Goal: Transaction & Acquisition: Book appointment/travel/reservation

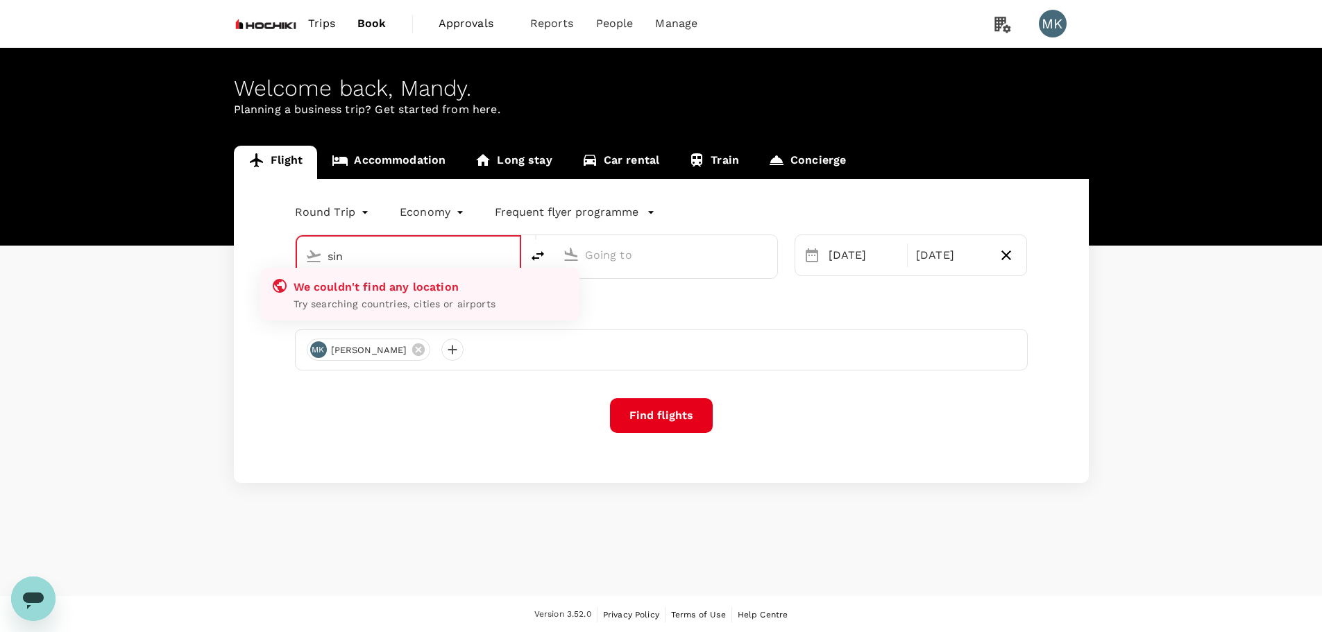
type input "Singapore Changi (SIN)"
type input "Tokyo Intl (HND)"
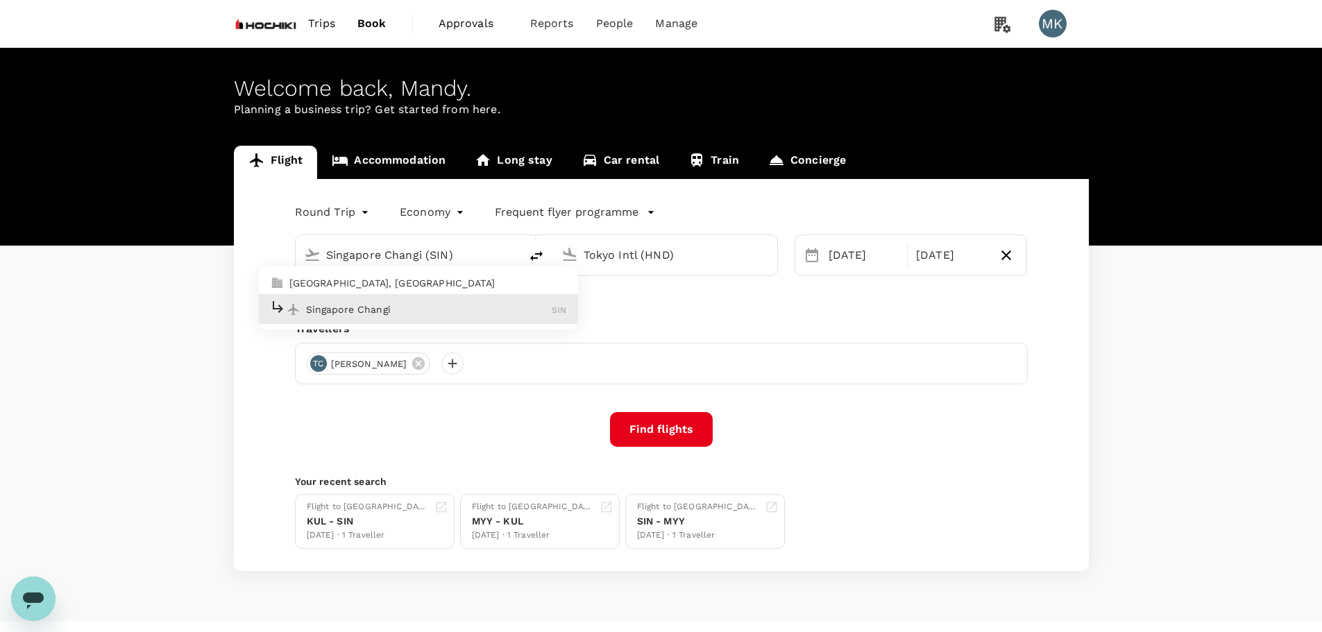
click at [451, 253] on input "Singapore Changi (SIN)" at bounding box center [408, 255] width 164 height 22
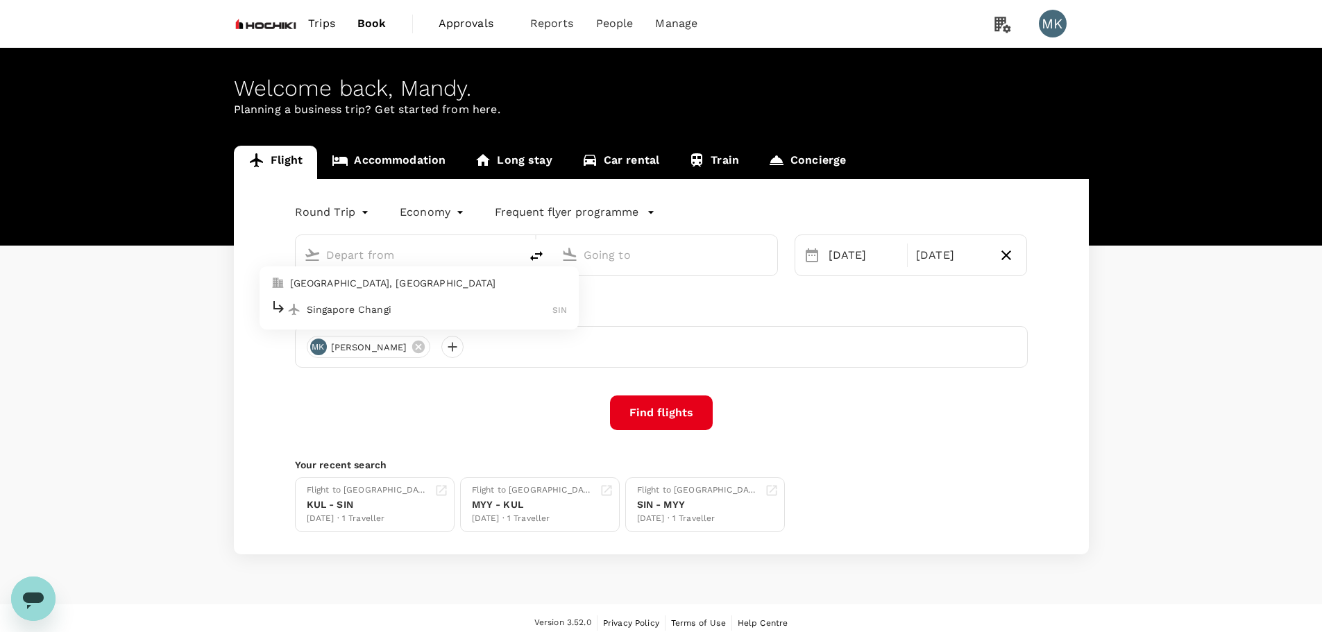
type input "Singapore Changi (SIN)"
type input "Tokyo Intl (HND)"
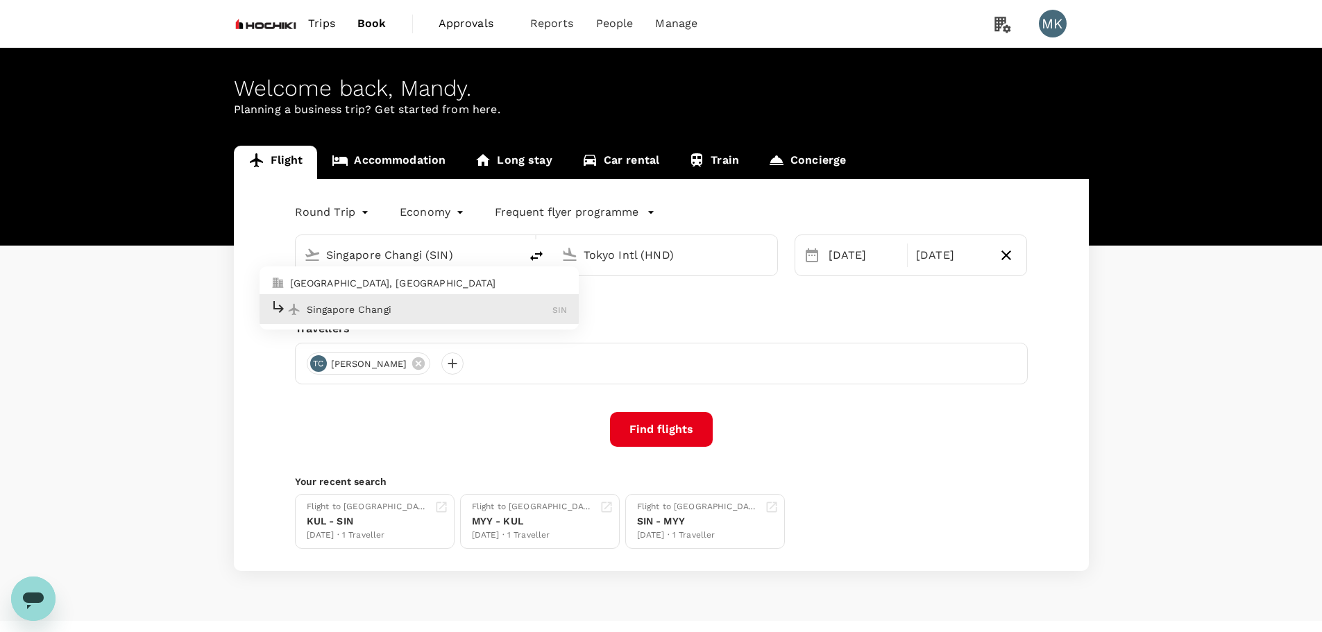
click at [442, 314] on p "Singapore Changi" at bounding box center [430, 310] width 246 height 14
type input "Singapore Changi (SIN)"
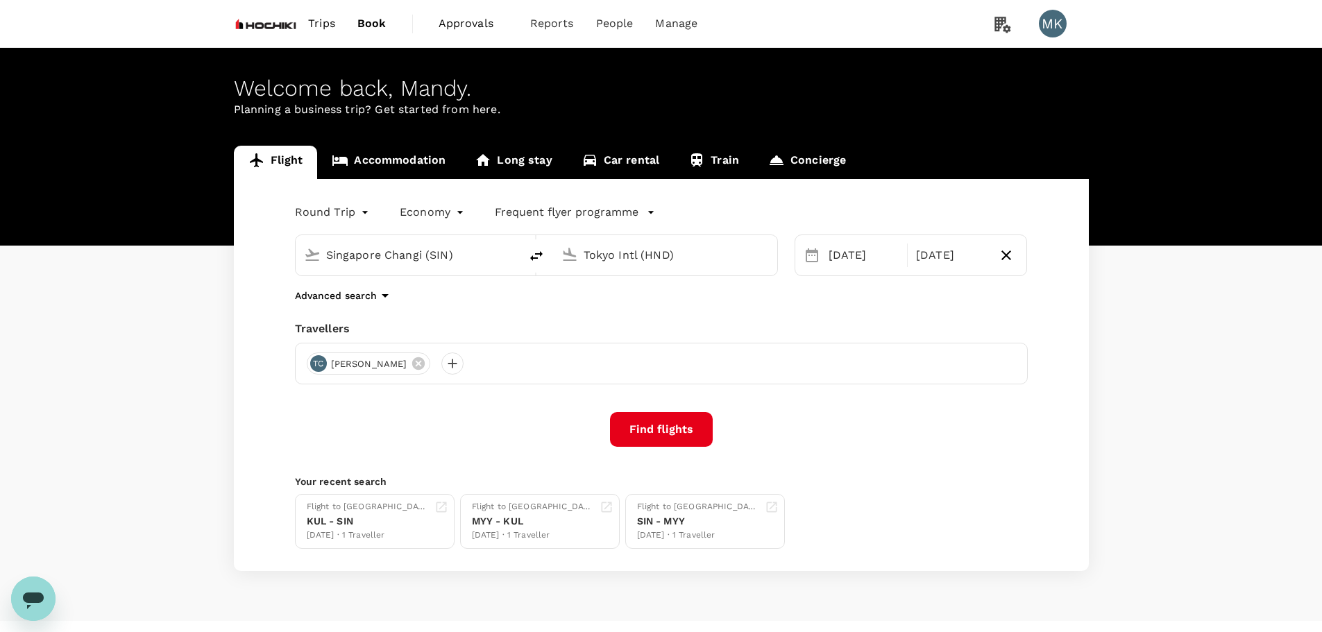
click at [606, 253] on input "Tokyo Intl (HND)" at bounding box center [666, 255] width 164 height 22
click at [611, 301] on div "Soekarno-Hatta Intl CGK" at bounding box center [676, 309] width 297 height 22
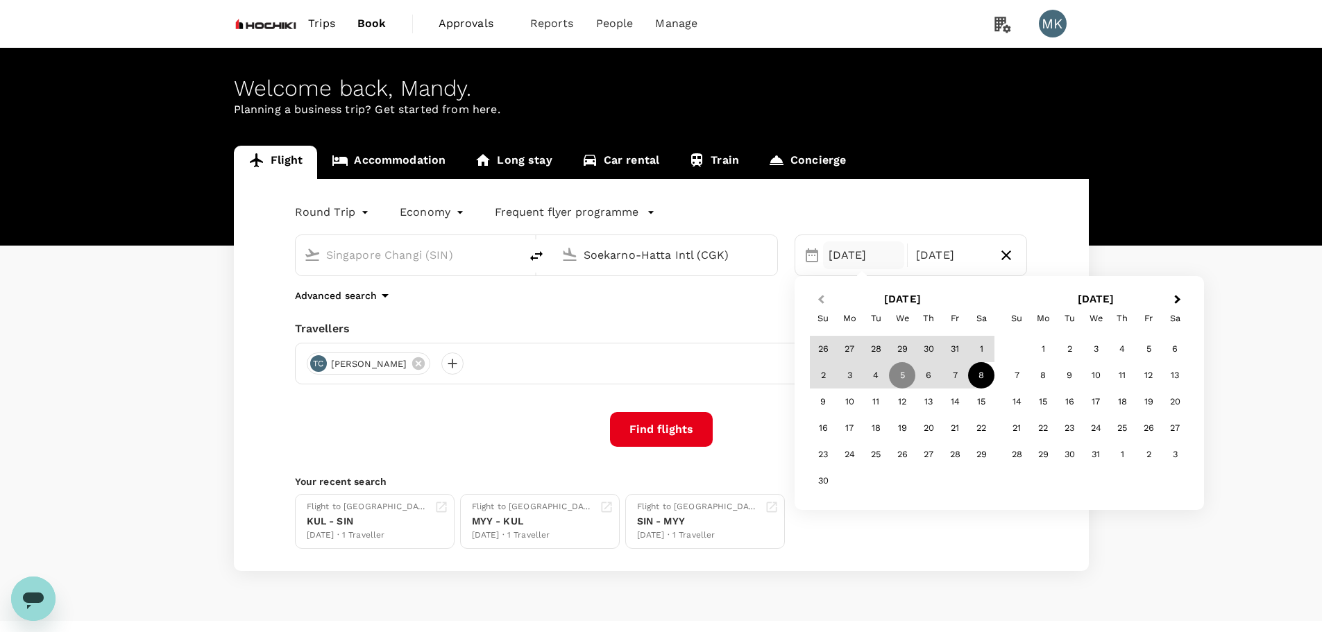
type input "Soekarno-Hatta Intl (CGK)"
click at [821, 305] on button "Previous Month" at bounding box center [820, 300] width 22 height 22
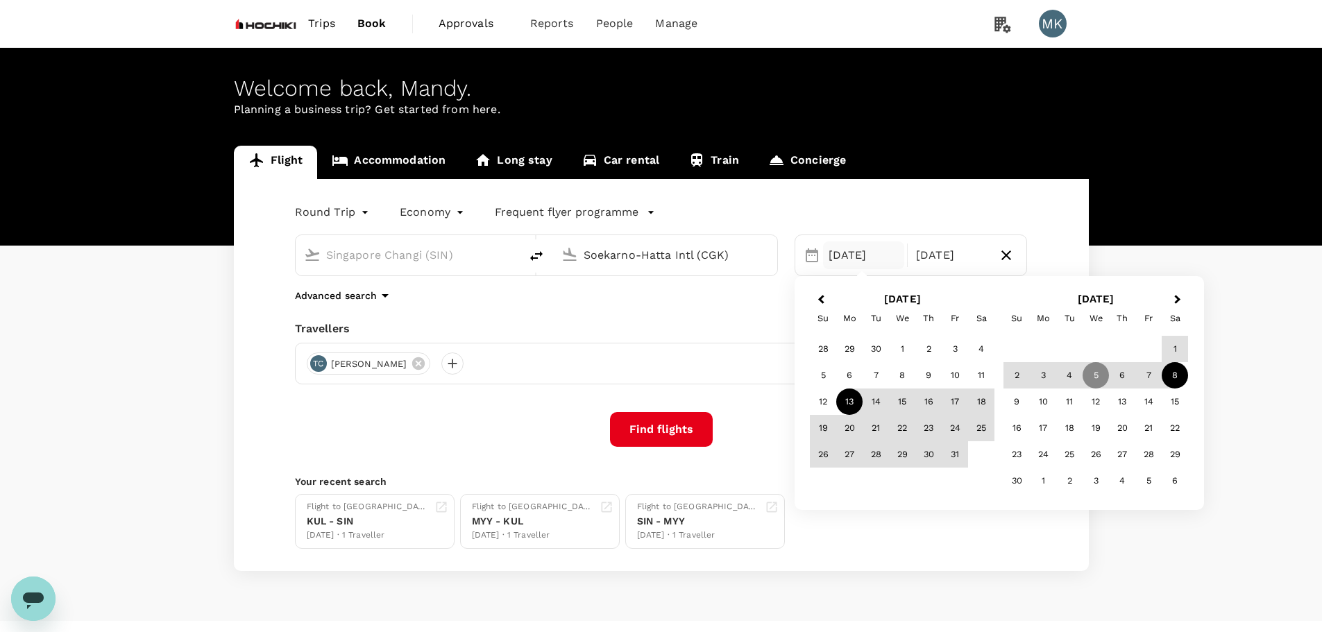
click at [850, 397] on div "13" at bounding box center [849, 402] width 26 height 26
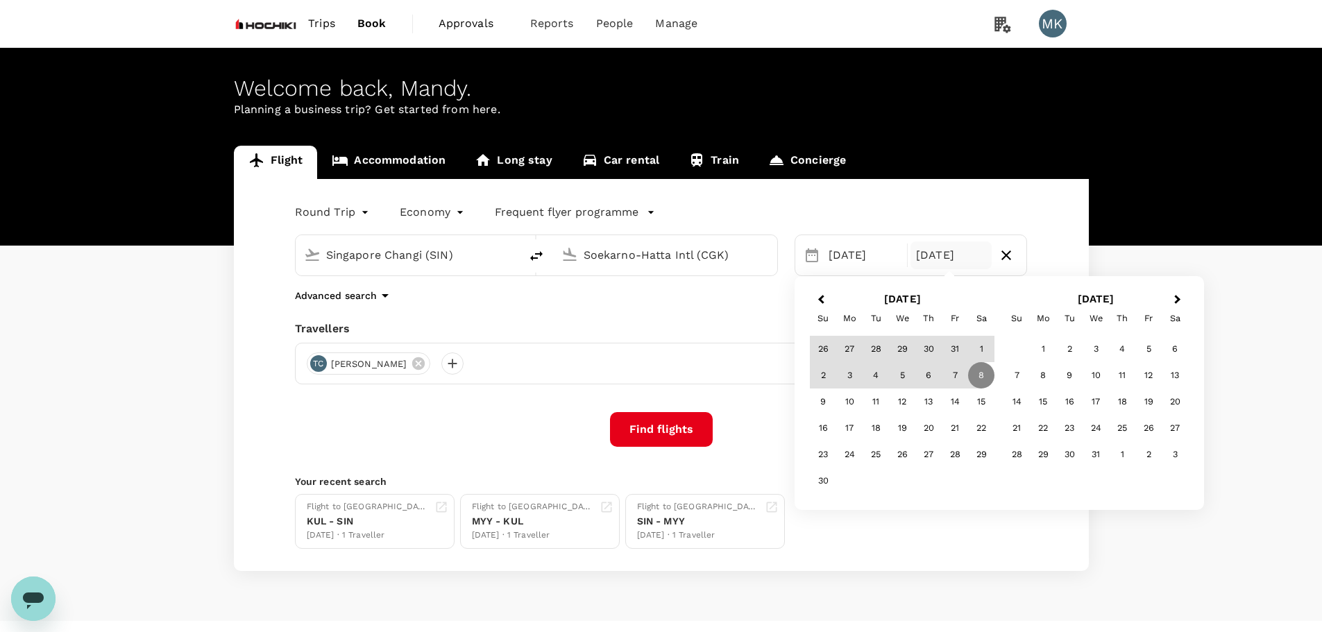
click at [825, 305] on button "Previous Month" at bounding box center [820, 300] width 22 height 22
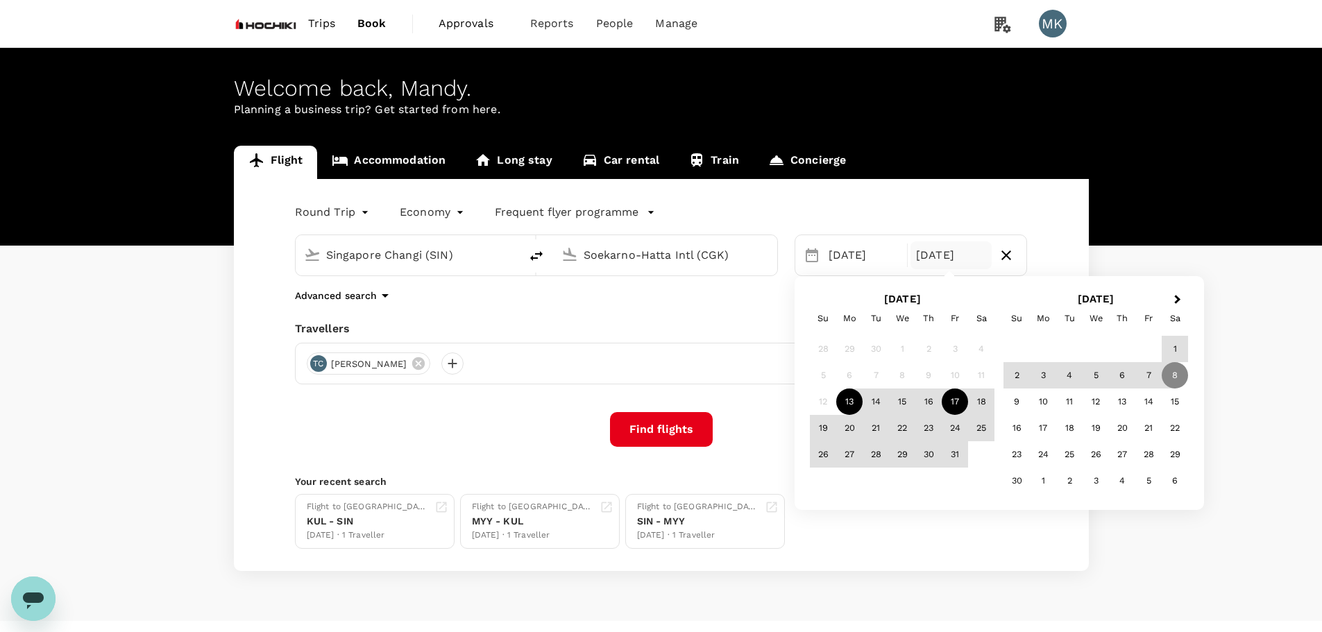
click at [956, 406] on div "17" at bounding box center [955, 402] width 26 height 26
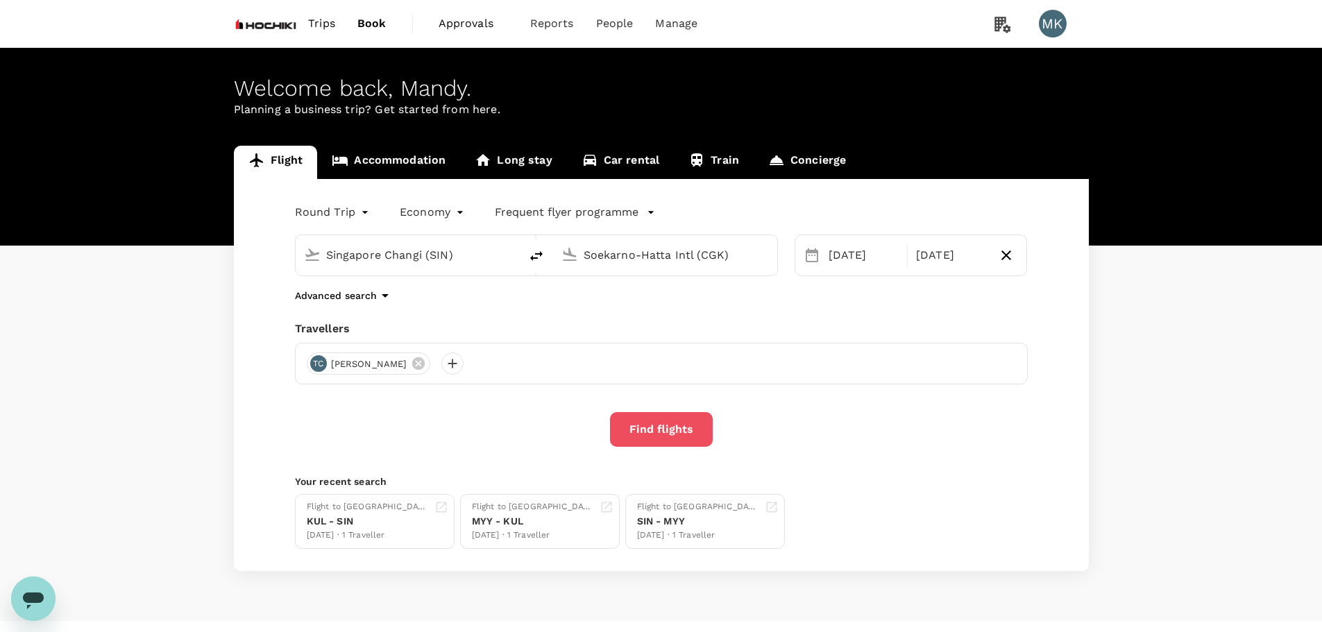
click at [648, 427] on button "Find flights" at bounding box center [661, 429] width 103 height 35
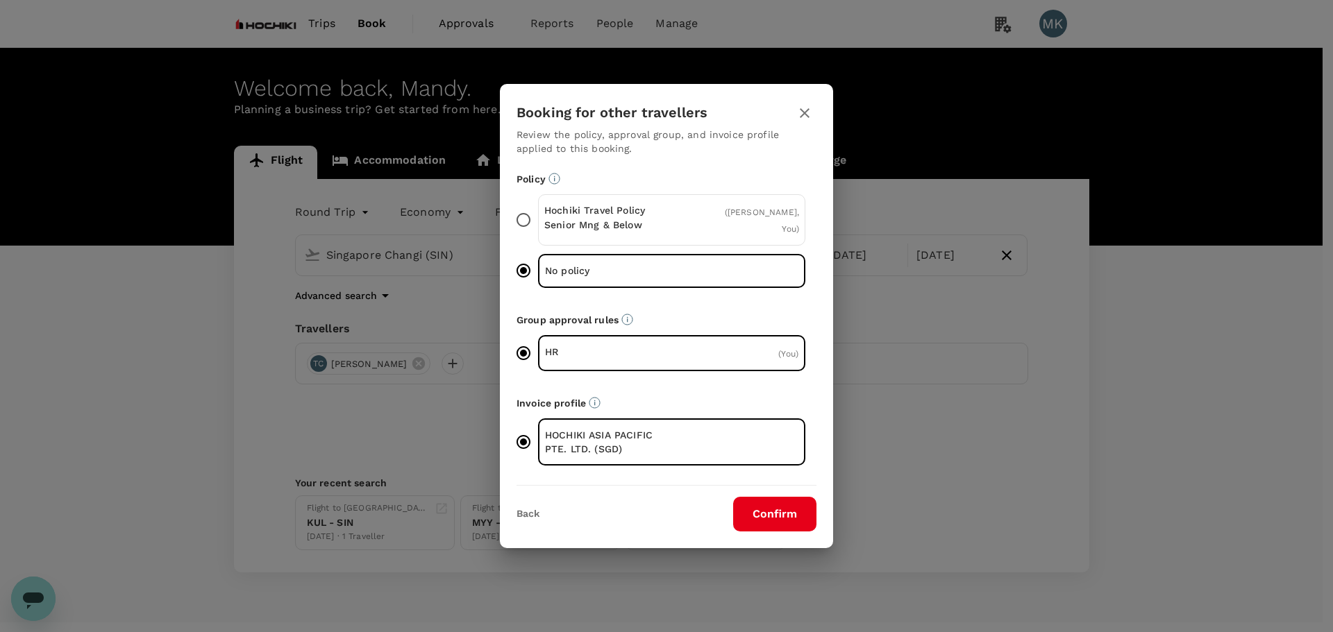
click at [777, 520] on button "Confirm" at bounding box center [774, 514] width 83 height 35
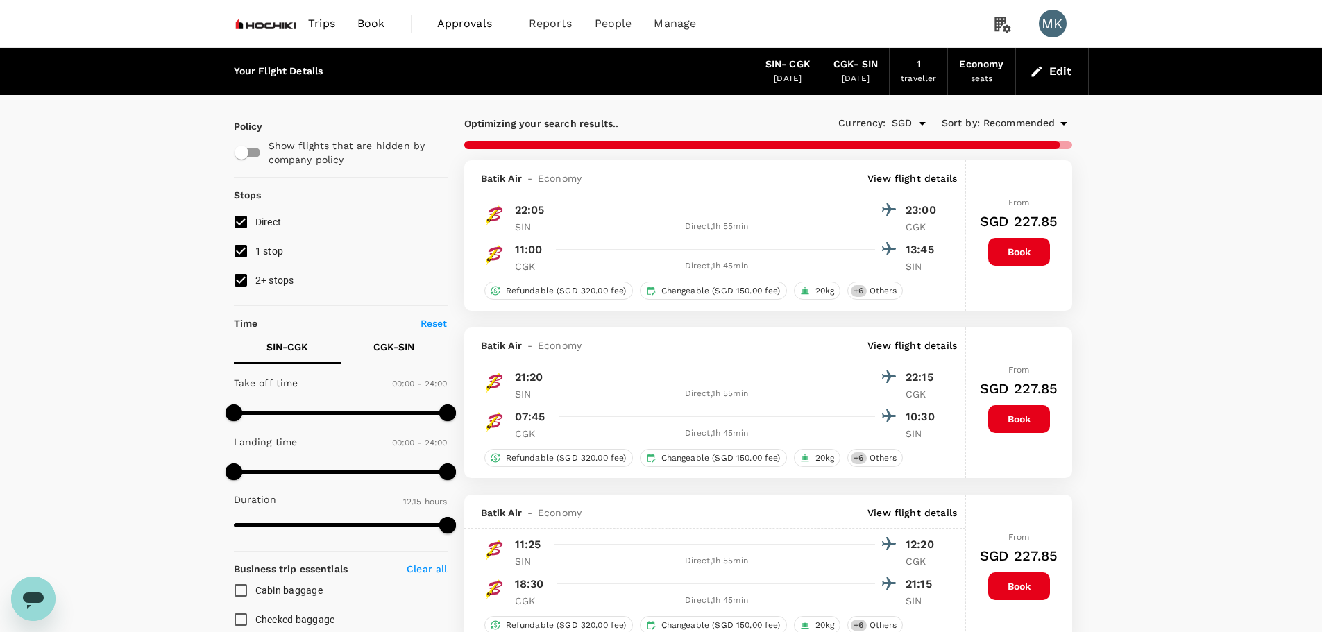
type input "1325"
